Goal: Check status: Check status

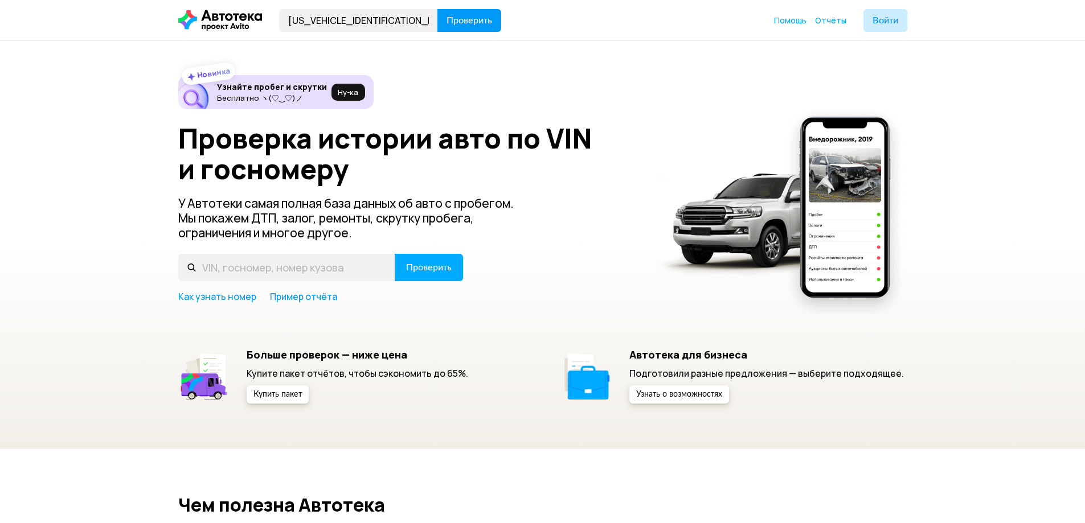
type input "[US_VEHICLE_IDENTIFICATION_NUMBER]"
click at [446, 18] on span "Проверить" at bounding box center [469, 20] width 46 height 9
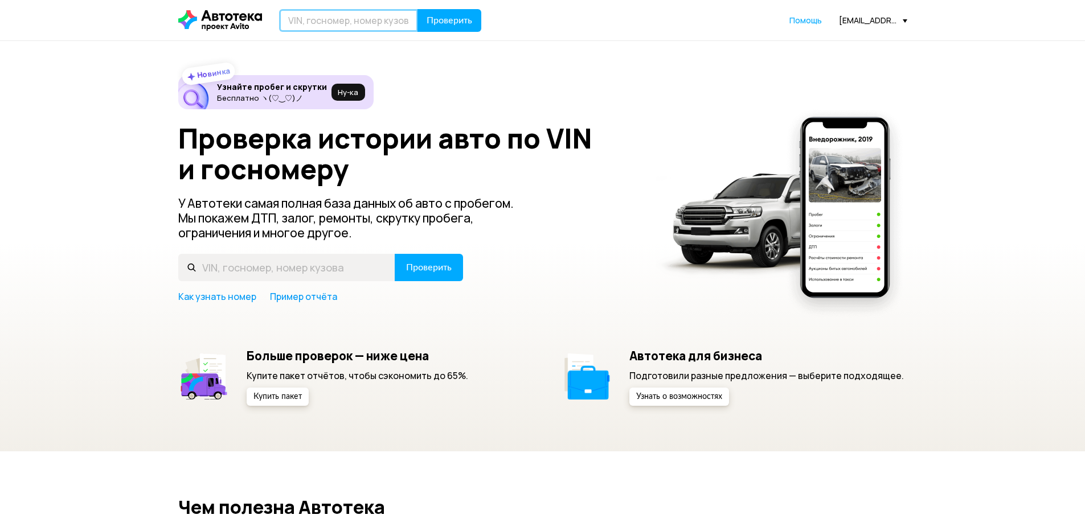
click at [382, 19] on input "text" at bounding box center [348, 20] width 139 height 23
paste input "[US_VEHICLE_IDENTIFICATION_NUMBER]"
type input "[US_VEHICLE_IDENTIFICATION_NUMBER]"
click at [463, 19] on span "Проверить" at bounding box center [450, 20] width 46 height 9
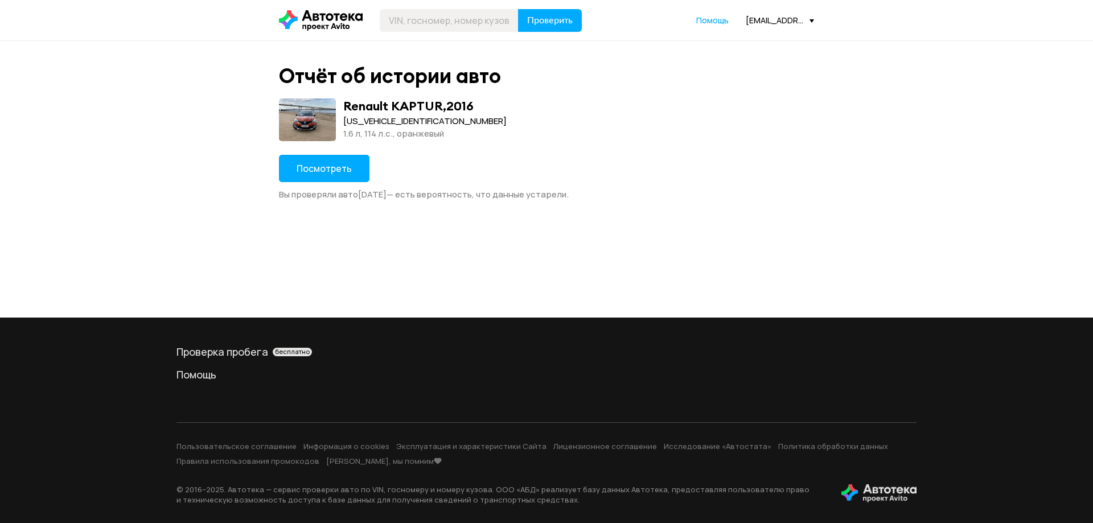
click at [301, 179] on button "Посмотреть" at bounding box center [324, 168] width 91 height 27
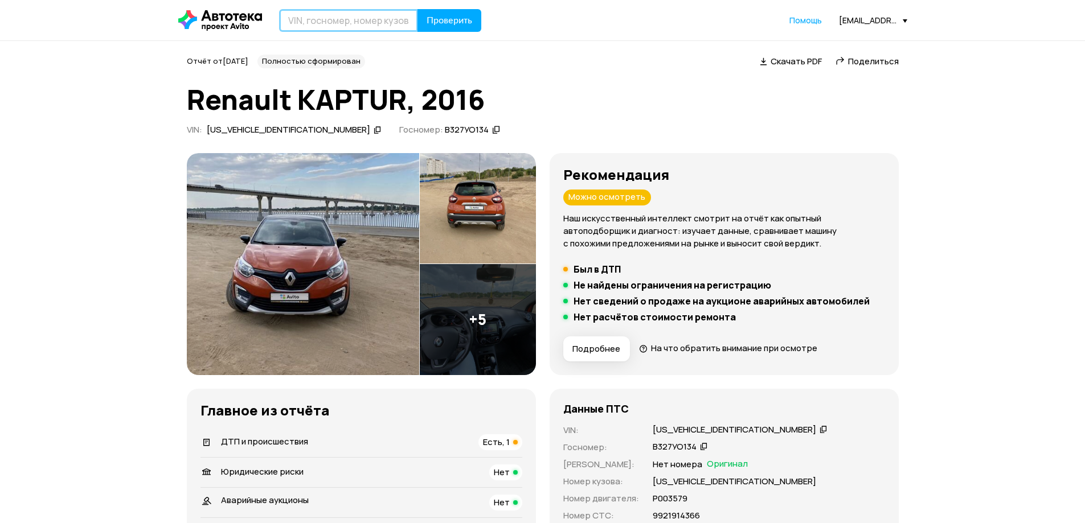
click at [321, 12] on input "text" at bounding box center [348, 20] width 139 height 23
paste input "[US_VEHICLE_IDENTIFICATION_NUMBER]"
type input "[US_VEHICLE_IDENTIFICATION_NUMBER]"
click at [437, 18] on span "Проверить" at bounding box center [450, 20] width 46 height 9
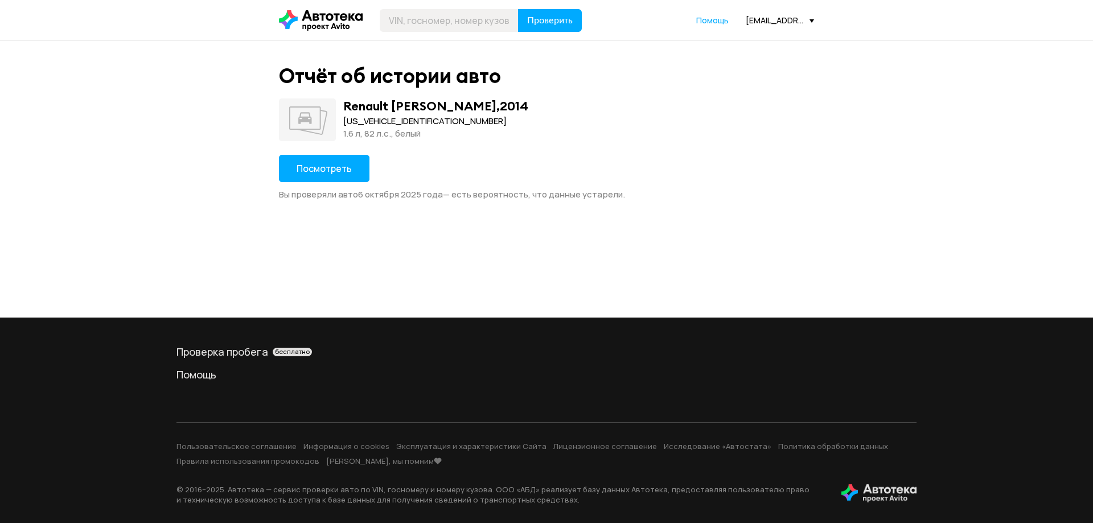
click at [345, 171] on span "Посмотреть" at bounding box center [324, 168] width 55 height 13
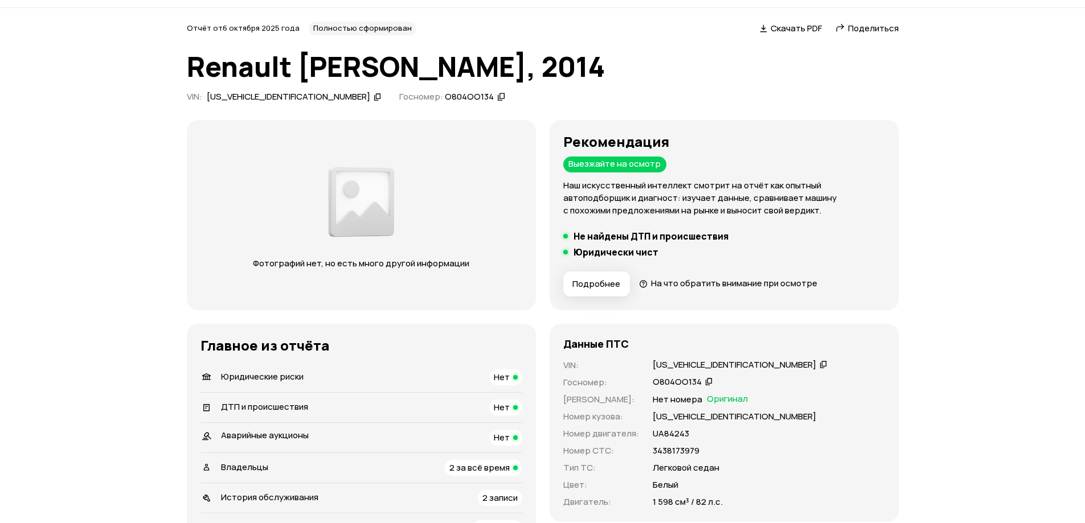
scroll to position [228, 0]
